Goal: Task Accomplishment & Management: Complete application form

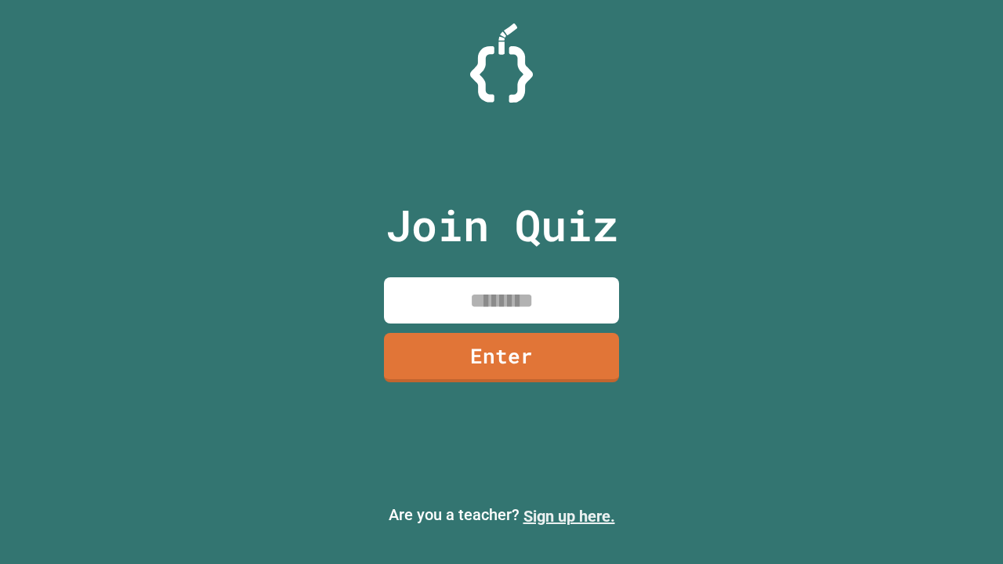
click at [569, 517] on link "Sign up here." at bounding box center [570, 516] width 92 height 19
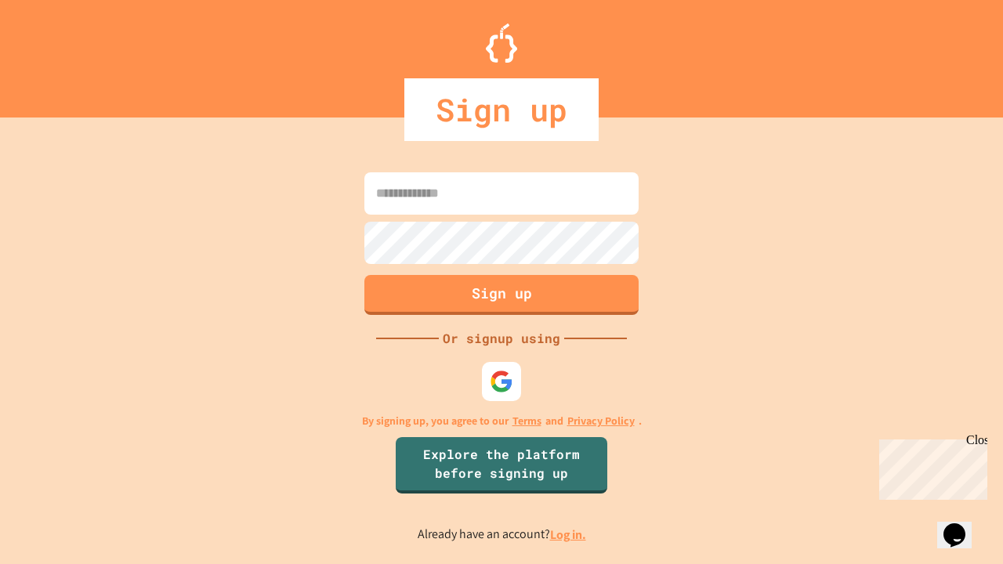
click at [569, 535] on link "Log in." at bounding box center [568, 535] width 36 height 16
